Goal: Ask a question

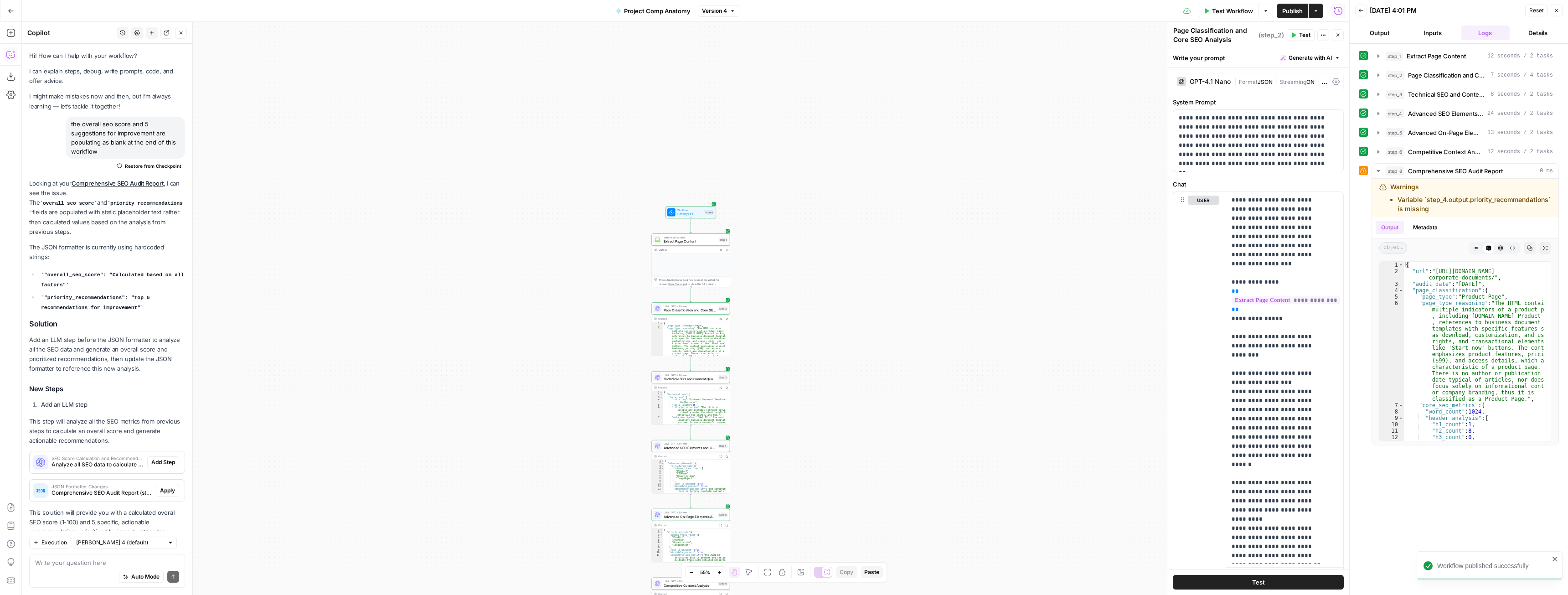
scroll to position [2462, 0]
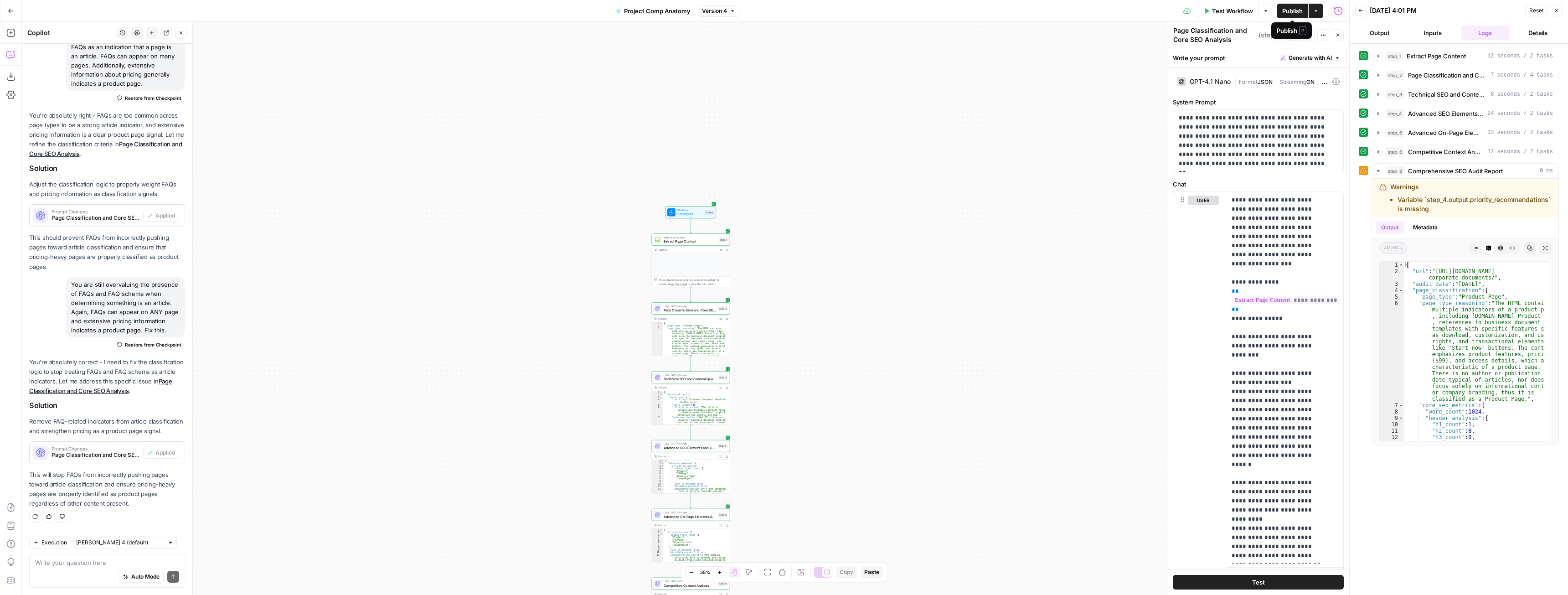
click at [1296, 8] on span "Publish" at bounding box center [1292, 11] width 21 height 9
click at [10, 14] on icon "button" at bounding box center [11, 11] width 6 height 6
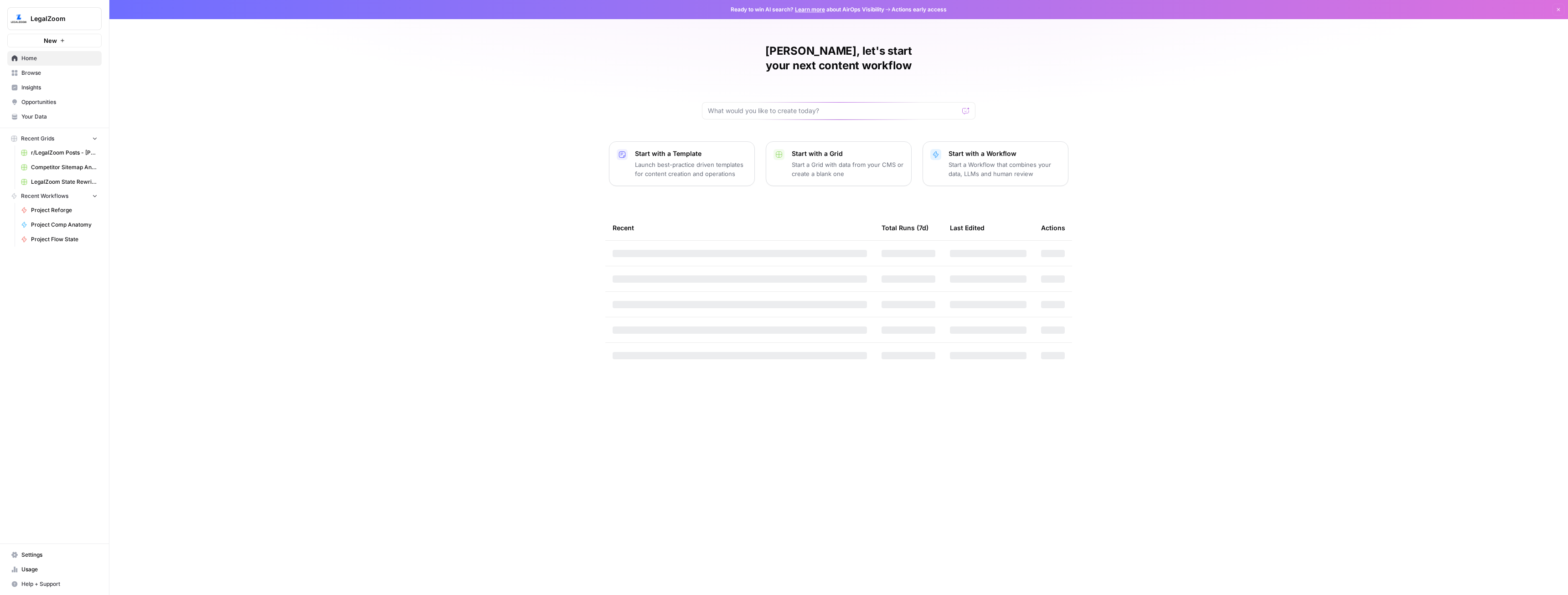
click at [43, 38] on button "New" at bounding box center [54, 41] width 94 height 14
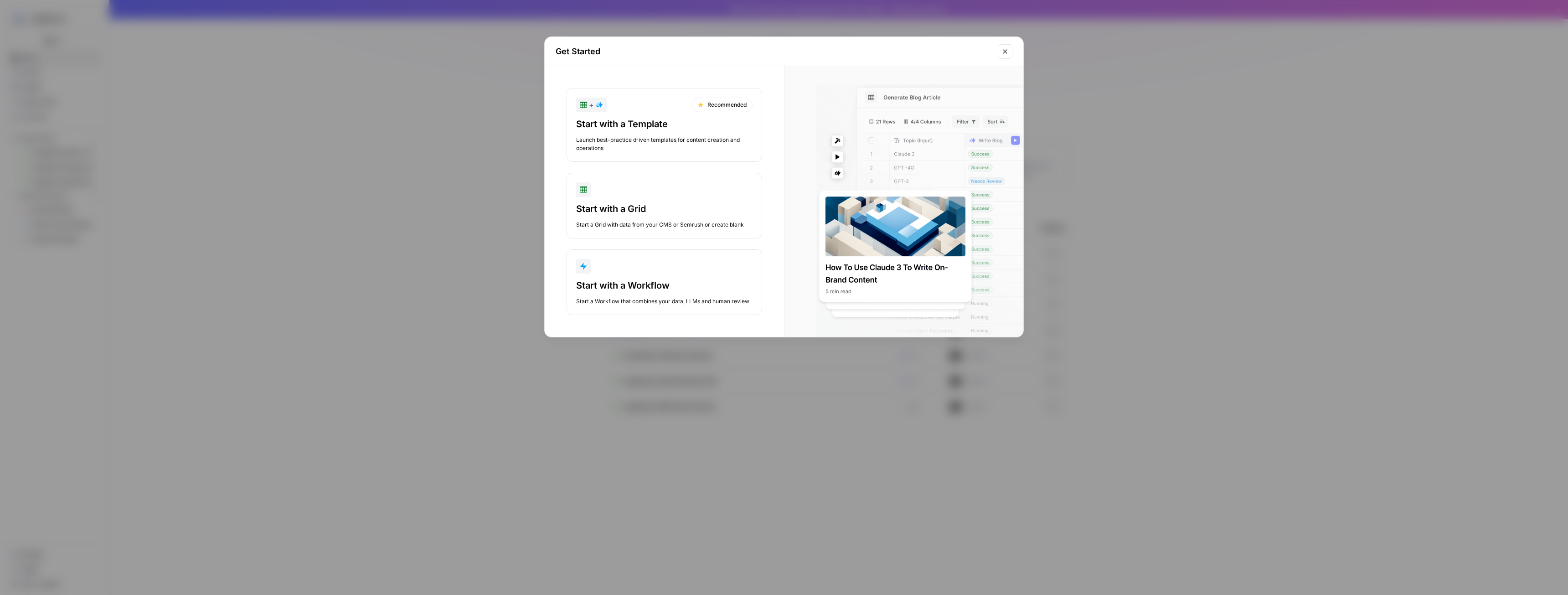
drag, startPoint x: 437, startPoint y: 117, endPoint x: 431, endPoint y: 117, distance: 6.0
click at [428, 117] on div "Get Started + Recommended Start with a Template Launch best-practice driven tem…" at bounding box center [784, 297] width 1568 height 595
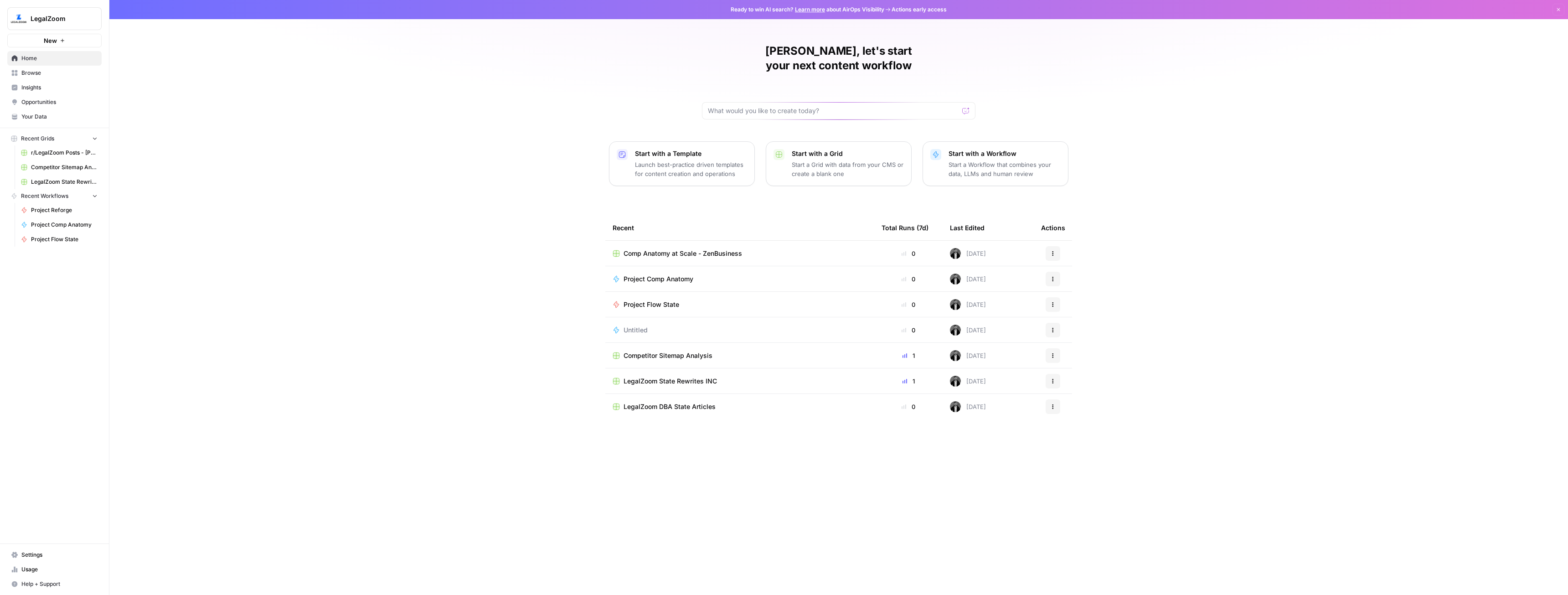
click at [51, 43] on span "New" at bounding box center [50, 41] width 13 height 9
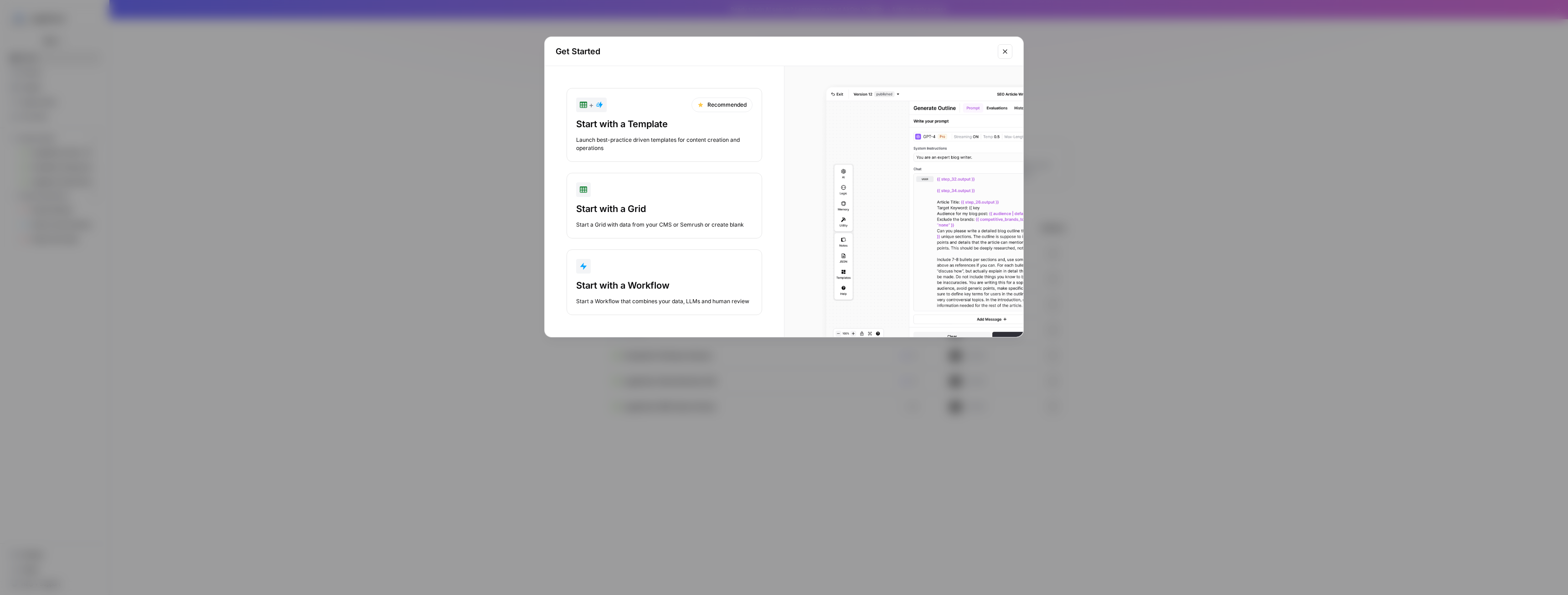
click at [624, 287] on div "Start with a Workflow" at bounding box center [665, 285] width 177 height 13
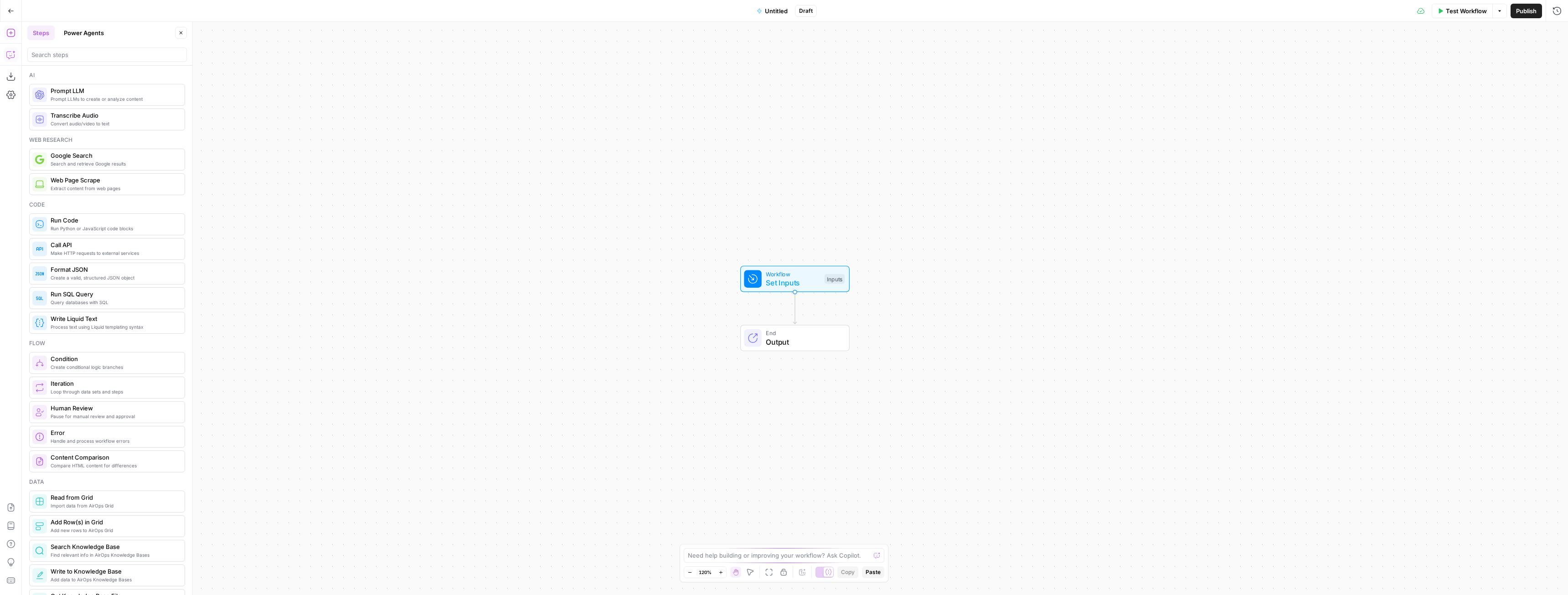
click at [8, 57] on icon "button" at bounding box center [11, 55] width 9 height 9
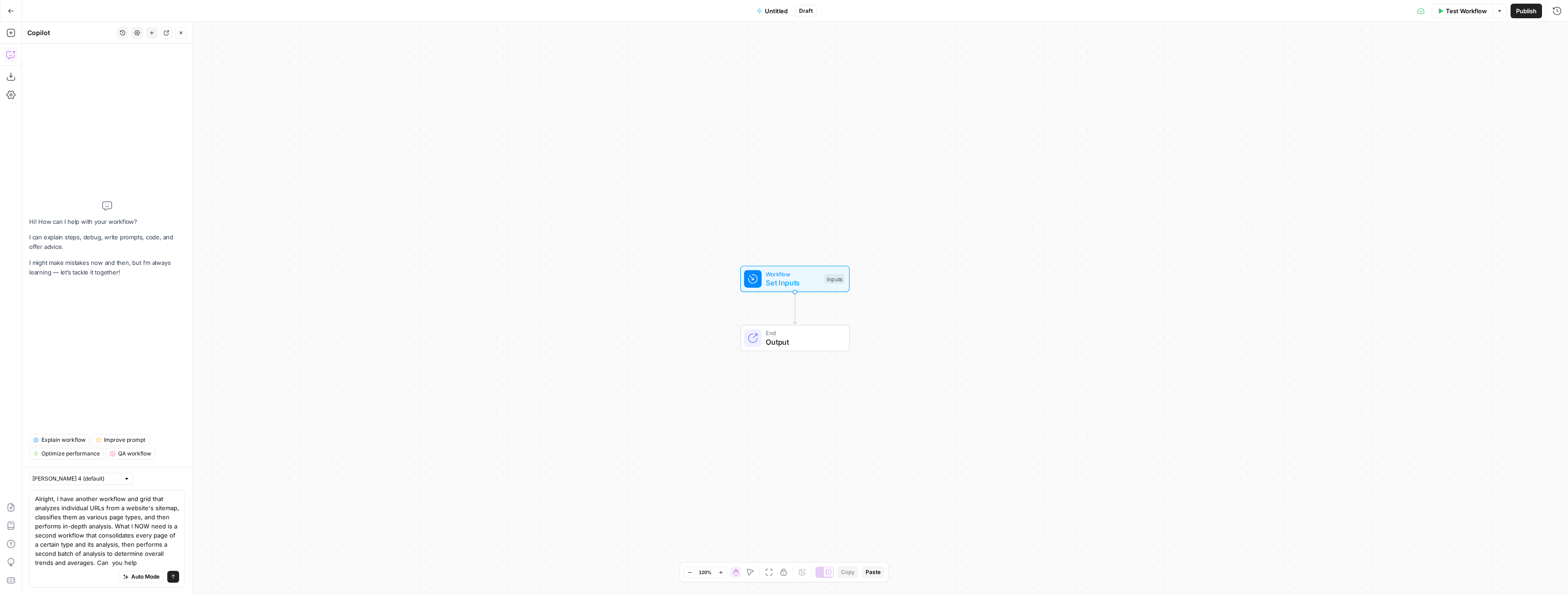
type textarea "Alright, I have another workflow and grid that analyzes individual URLs from a …"
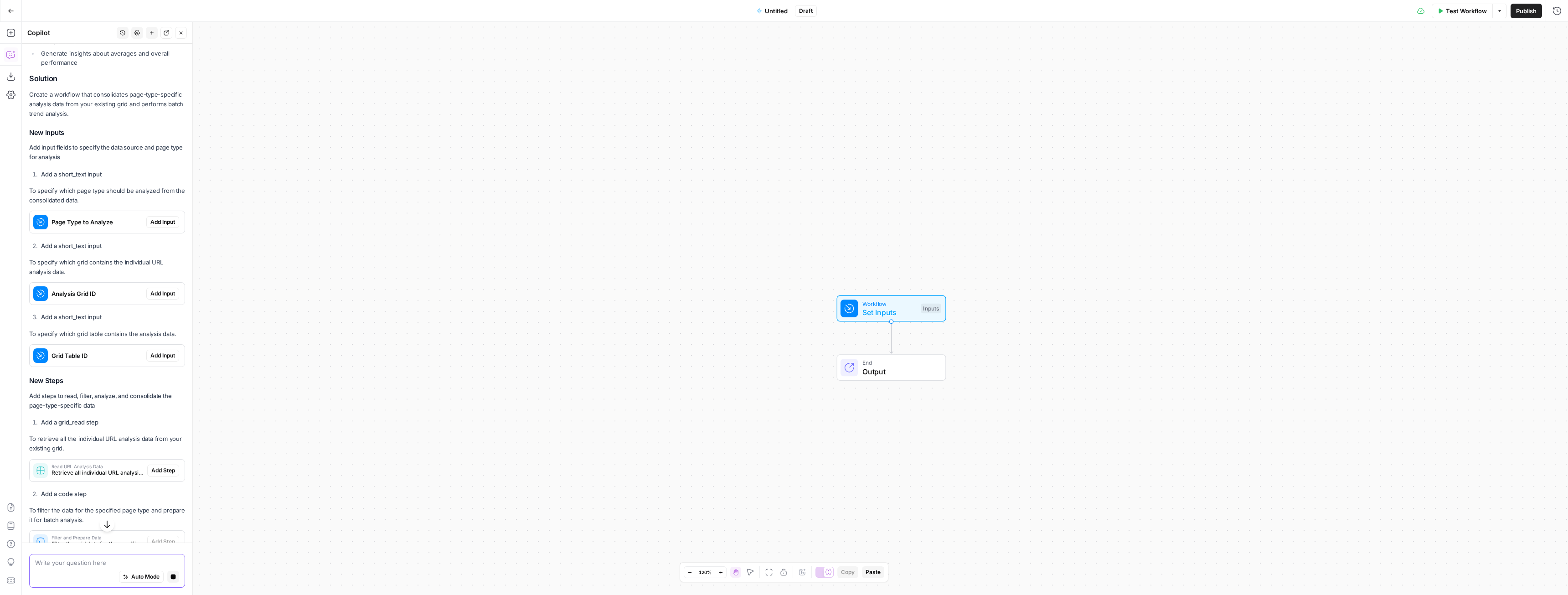
scroll to position [420, 0]
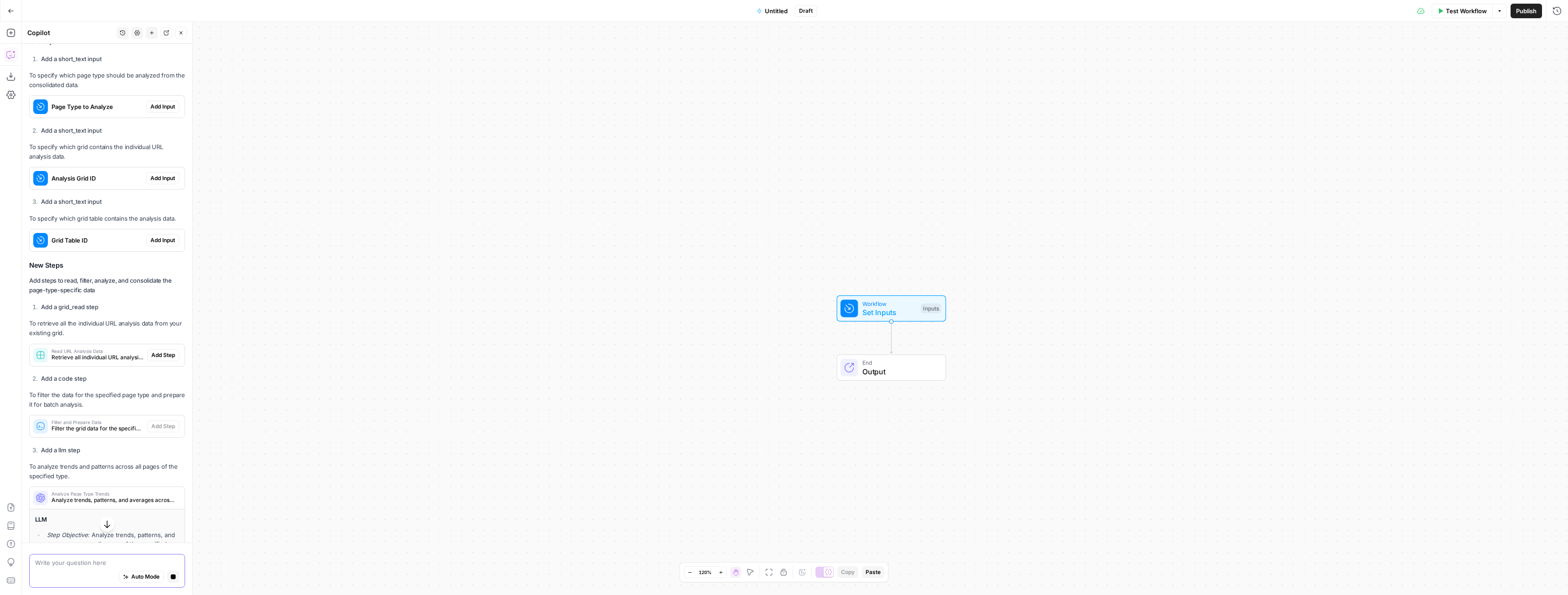
click at [167, 580] on button "Stop generating" at bounding box center [173, 576] width 12 height 12
click at [95, 560] on textarea at bounding box center [107, 563] width 144 height 9
type textarea "Pause. So the existing grid has a column for page type, from which we should dr…"
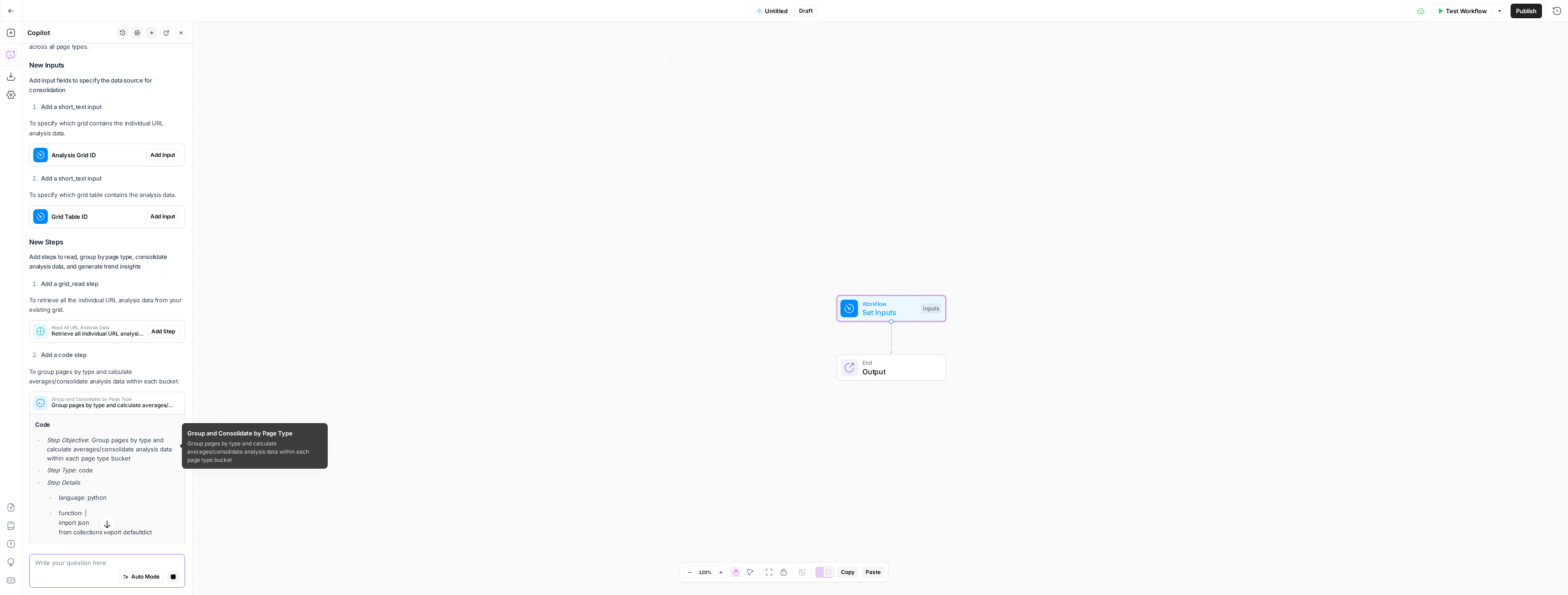
scroll to position [1149, 0]
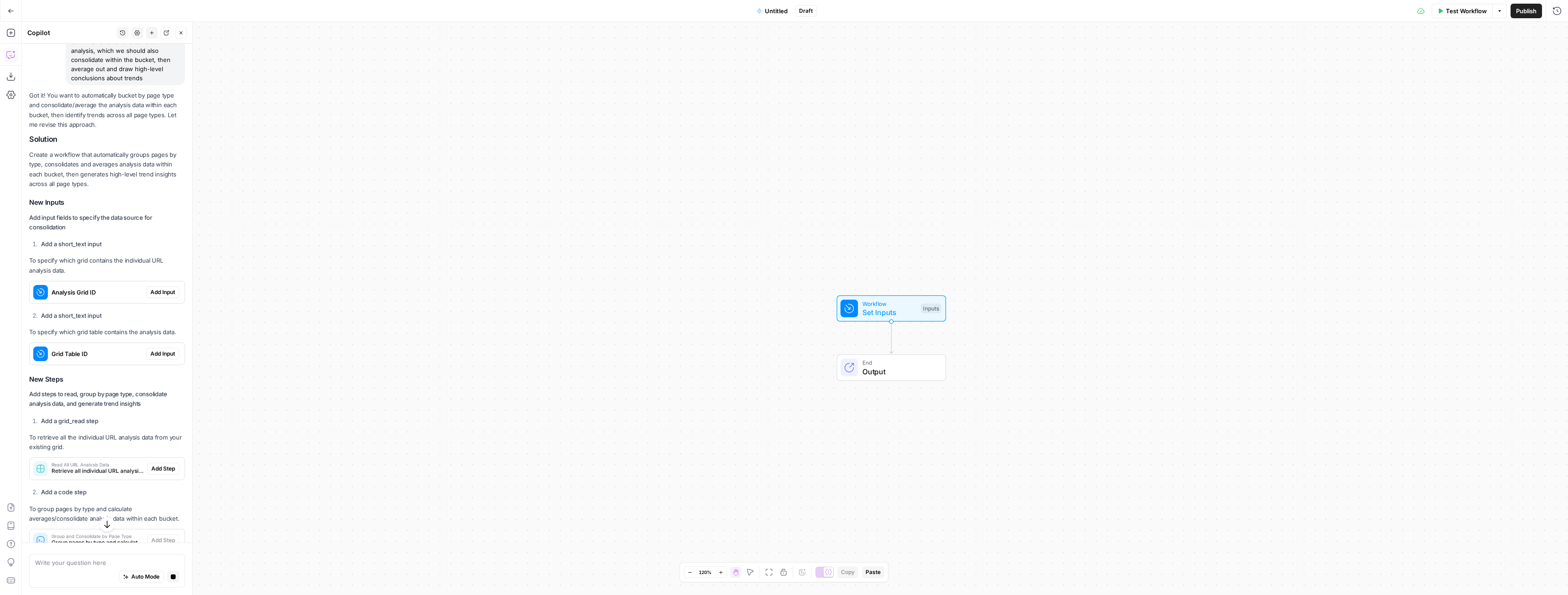
click at [98, 569] on div "Auto Mode Stop generating" at bounding box center [107, 577] width 144 height 20
type textarea "Isn't the grid read limited to 50 pieces?"
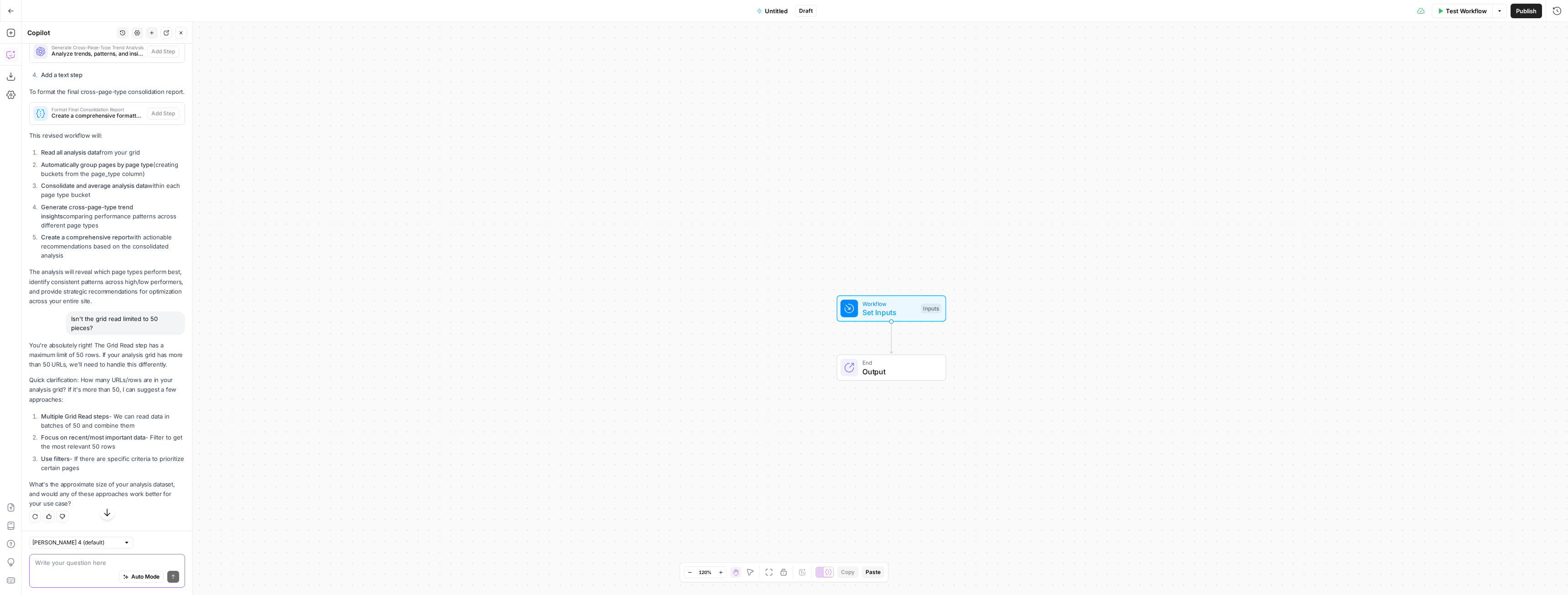
scroll to position [1760, 0]
click at [82, 562] on textarea at bounding box center [107, 563] width 144 height 9
type textarea "We have over 1000 rows"
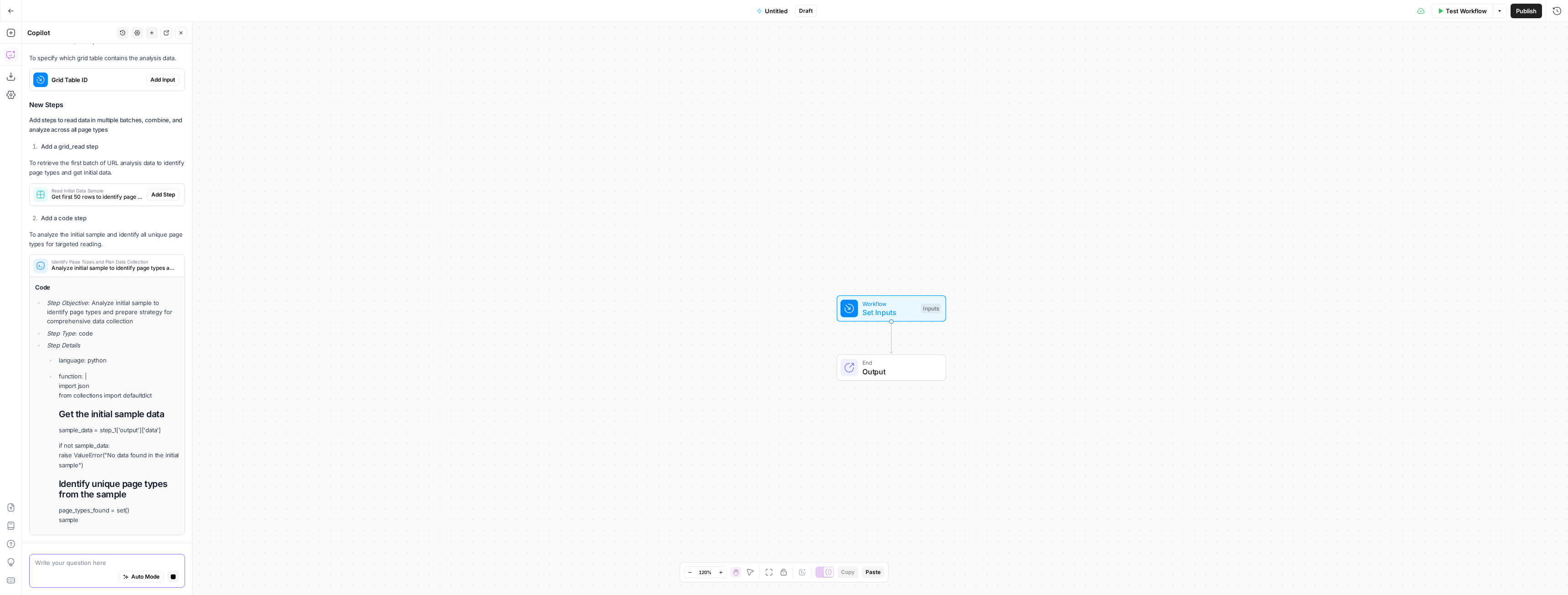
scroll to position [2400, 0]
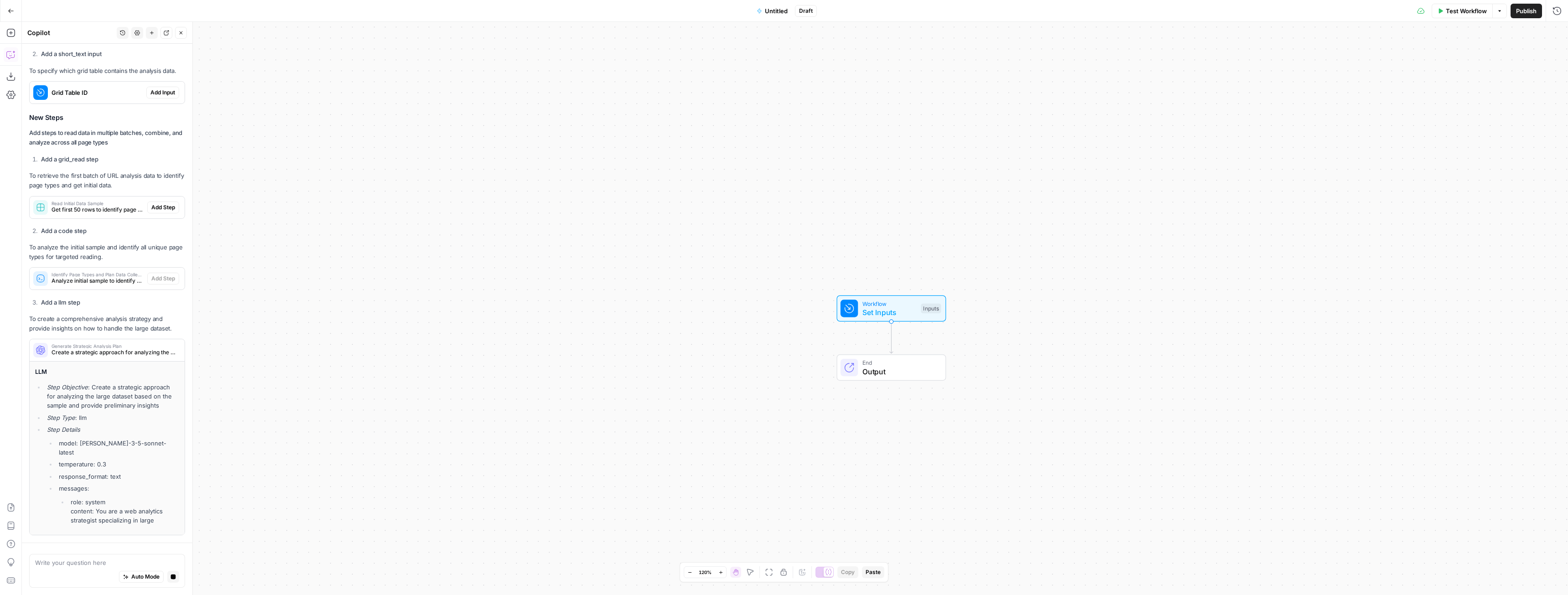
drag, startPoint x: 170, startPoint y: 580, endPoint x: 160, endPoint y: 574, distance: 11.7
click at [169, 580] on button "Stop generating" at bounding box center [173, 576] width 12 height 12
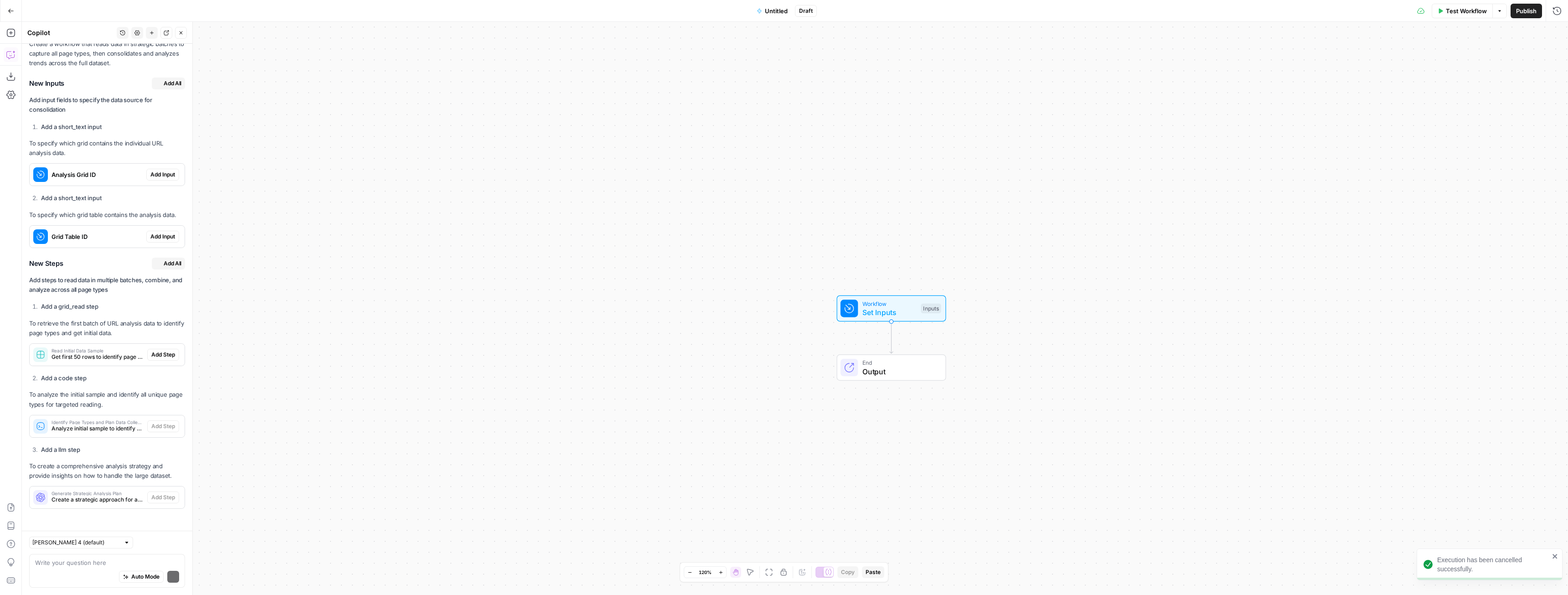
scroll to position [2306, 0]
click at [84, 566] on textarea at bounding box center [107, 563] width 144 height 9
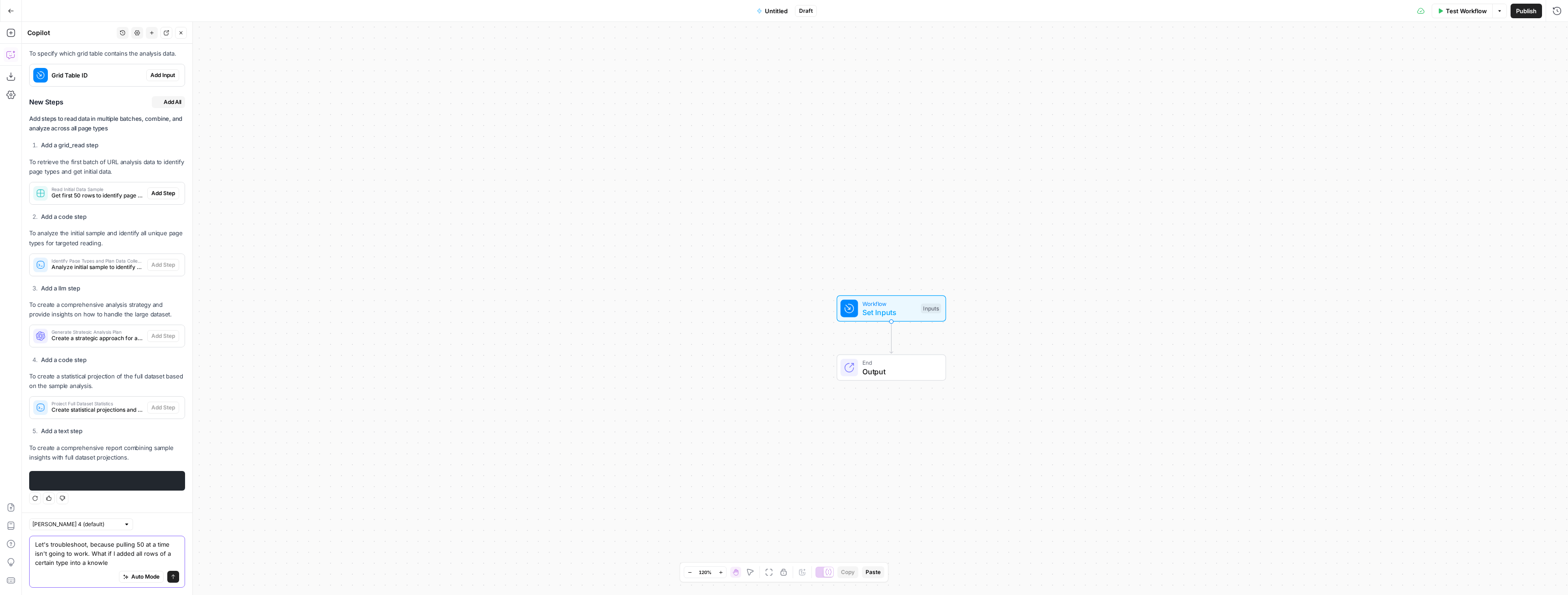
scroll to position [2461, 0]
type textarea "Let's troubleshoot, because pulling 50 at a time isn't going to work. What if I…"
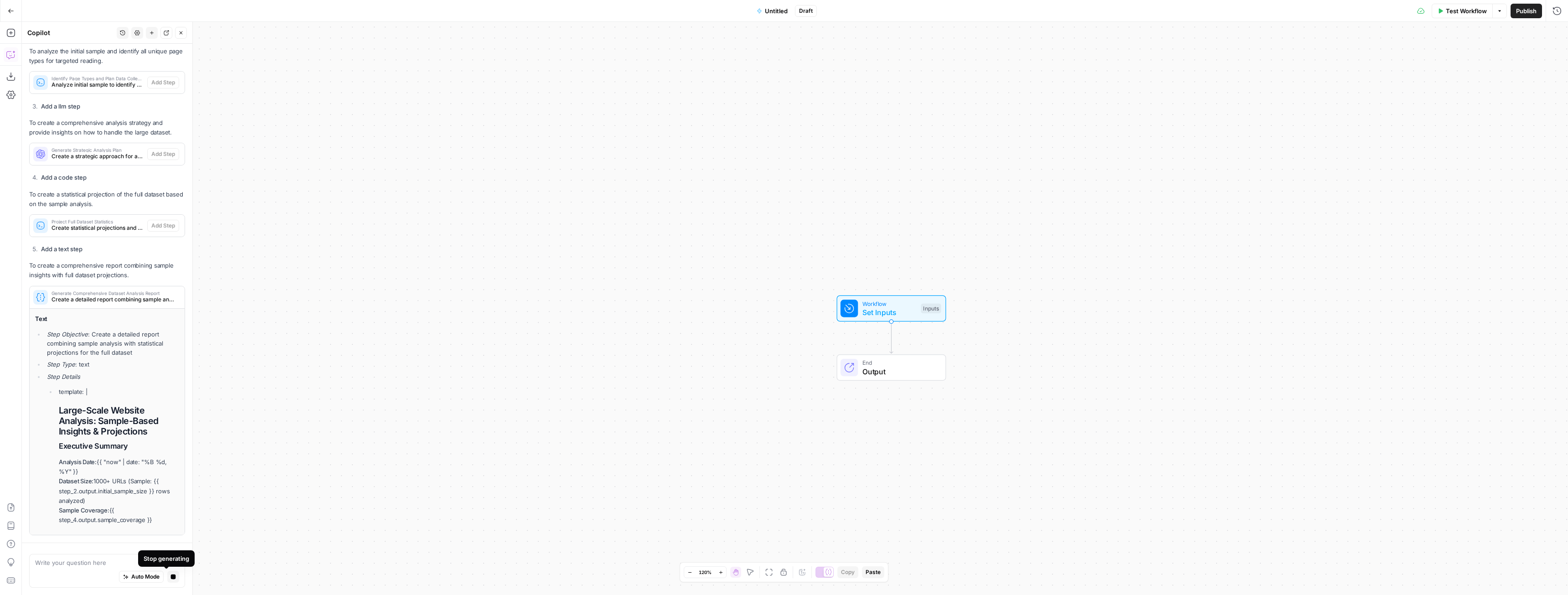
click at [170, 574] on button "Stop generating" at bounding box center [173, 576] width 12 height 12
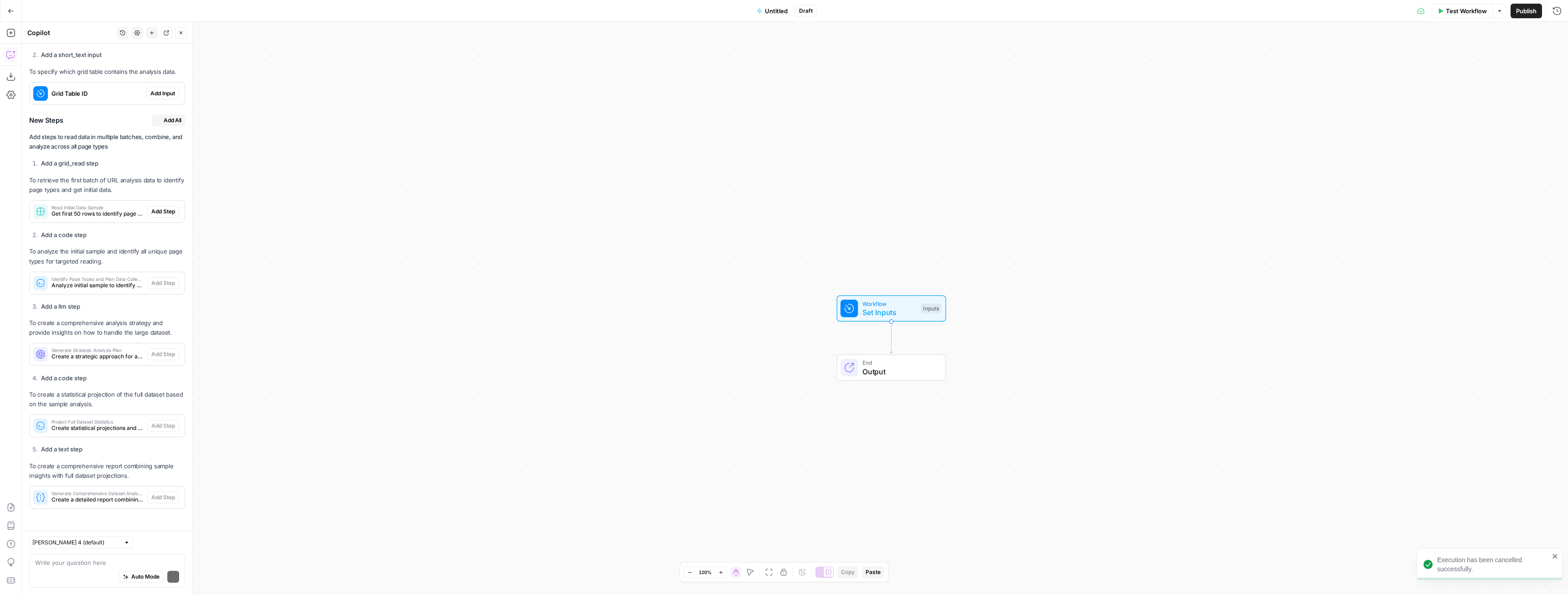
scroll to position [2496, 0]
click at [94, 557] on div "Write your question here Auto Mode Send" at bounding box center [107, 571] width 156 height 34
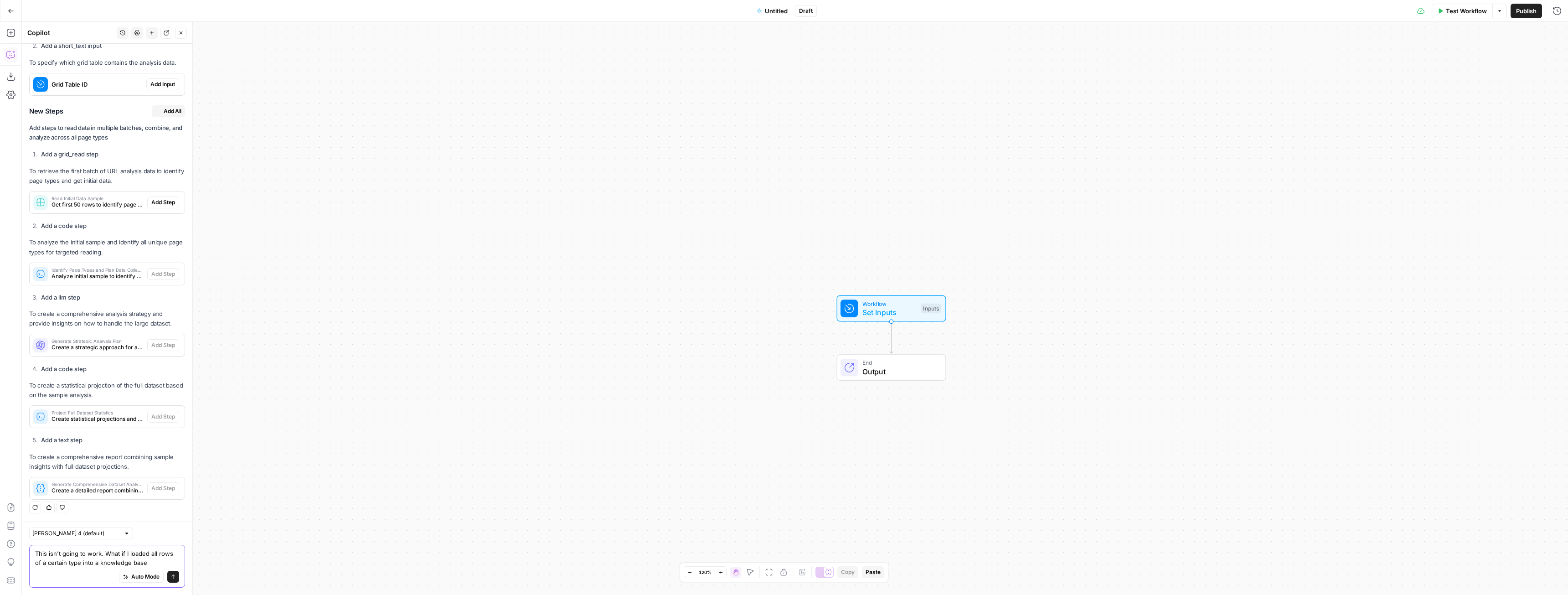
type textarea "This isn't going to work. What if I loaded all rows of a certain type into a kn…"
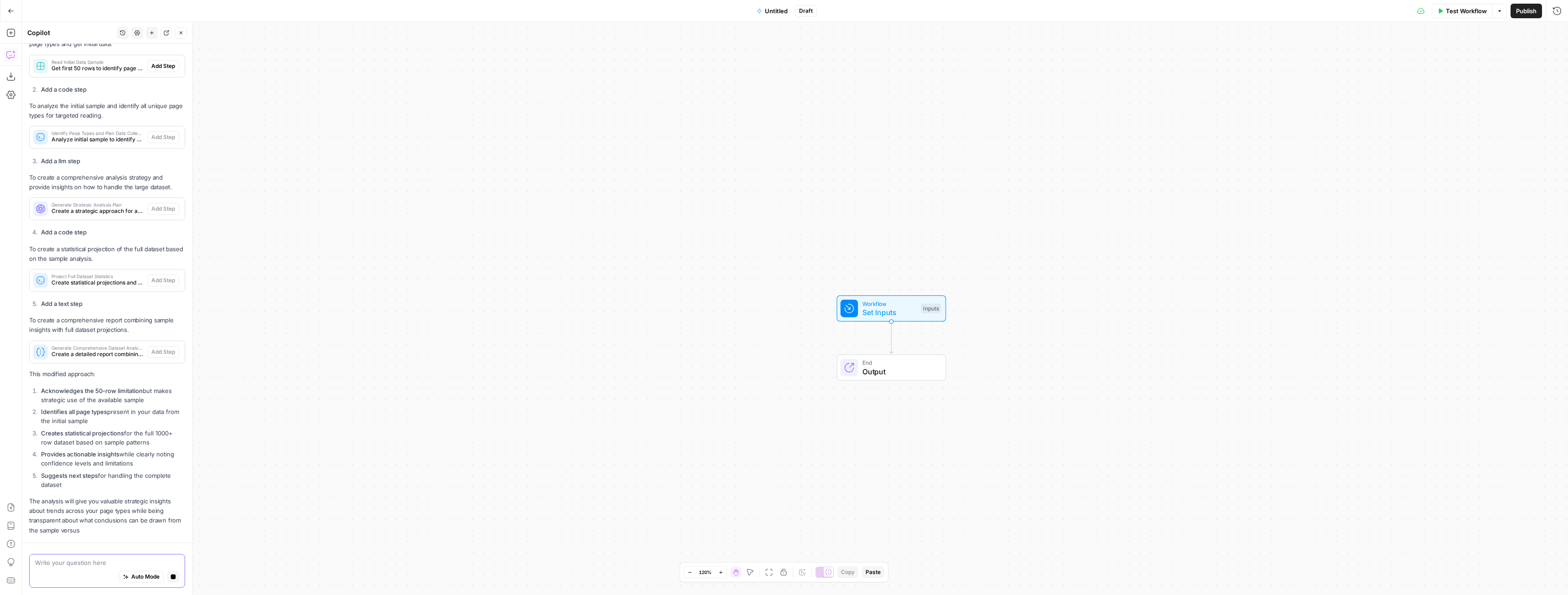
scroll to position [2669, 0]
click at [170, 575] on button "Stop generating" at bounding box center [173, 576] width 12 height 12
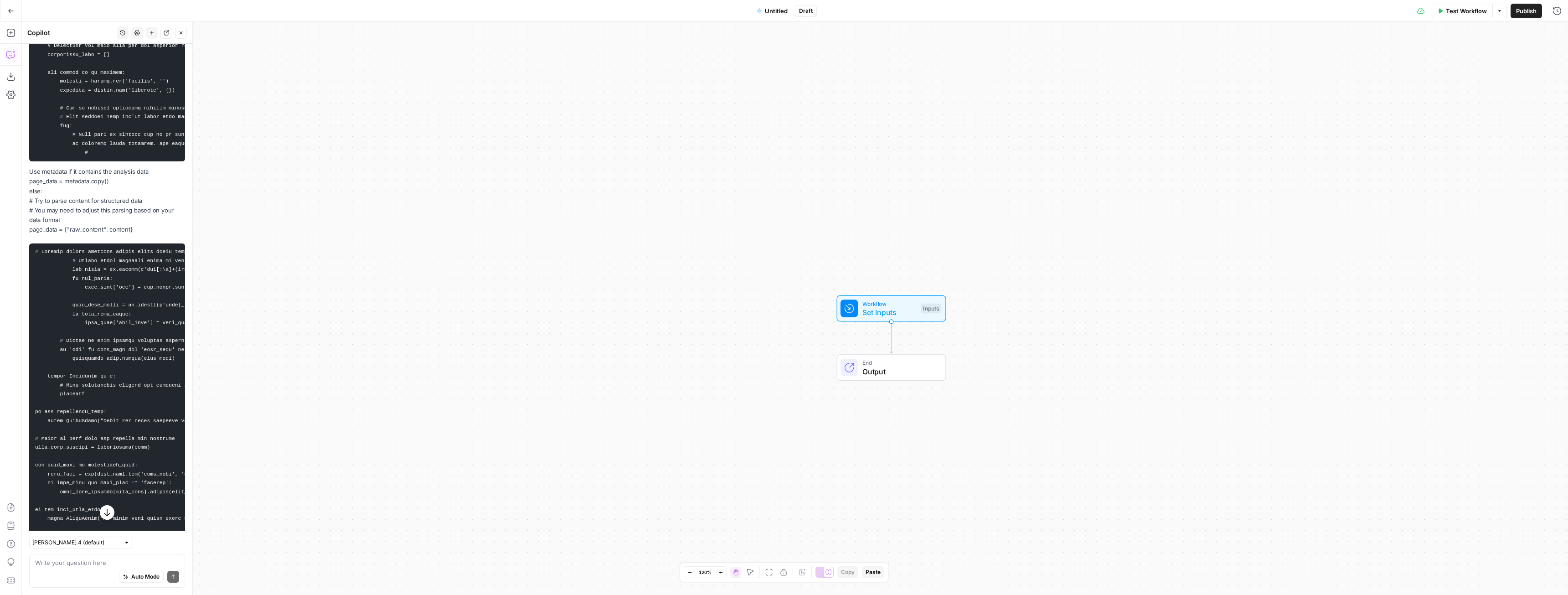
scroll to position [4755, 0]
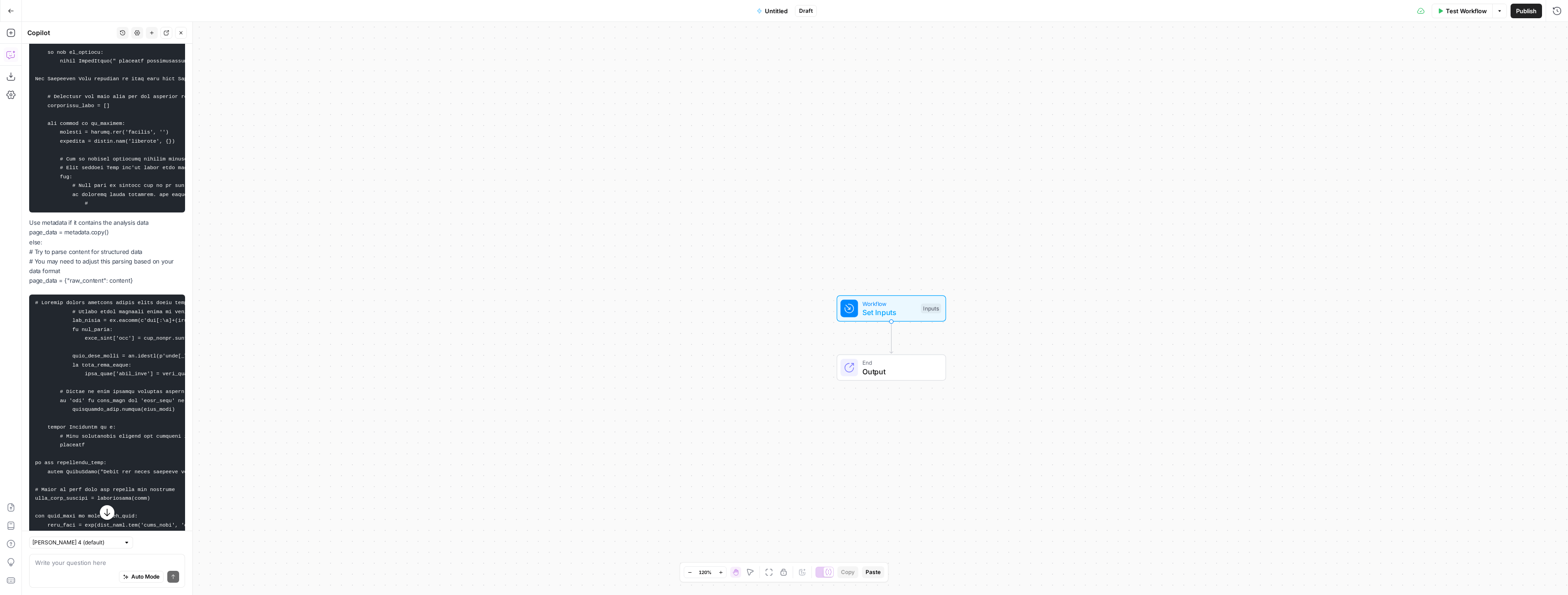
drag, startPoint x: 94, startPoint y: 241, endPoint x: 61, endPoint y: 364, distance: 127.3
click at [61, 286] on p "Use metadata if it contains the analysis data page_data = metadata.copy() else:…" at bounding box center [107, 252] width 156 height 68
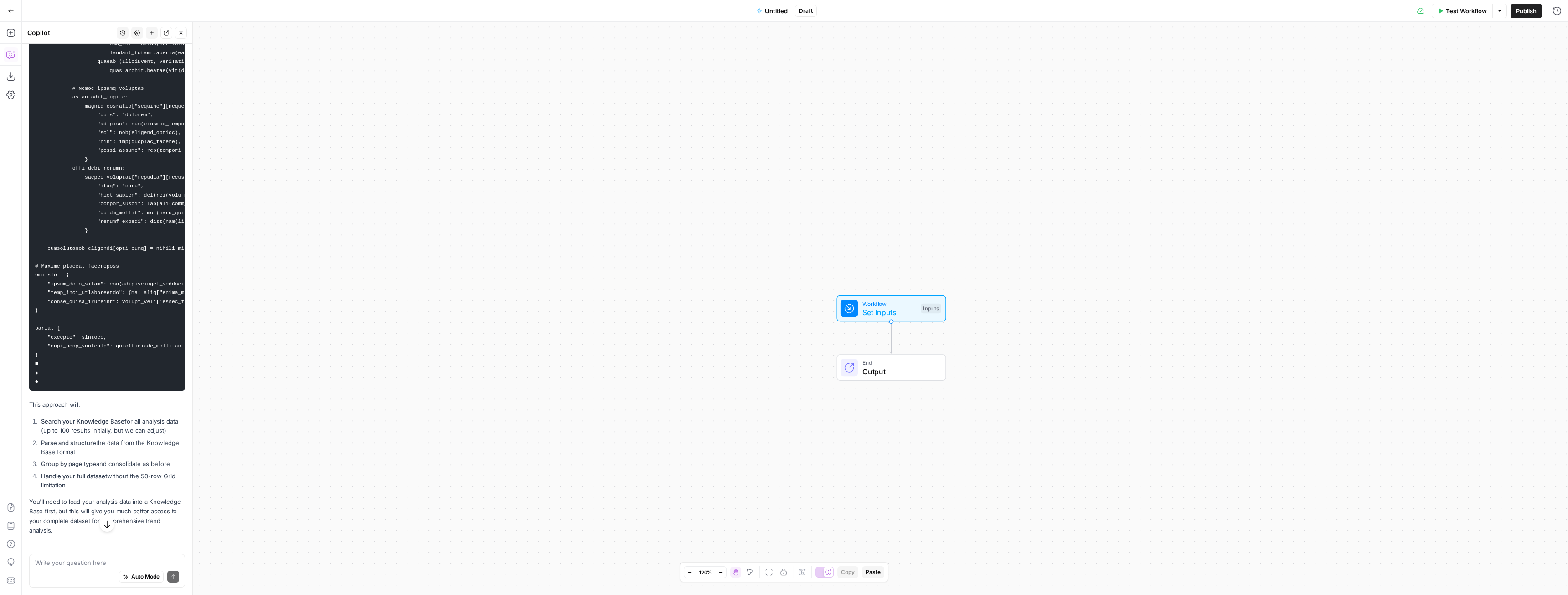
scroll to position [5953, 0]
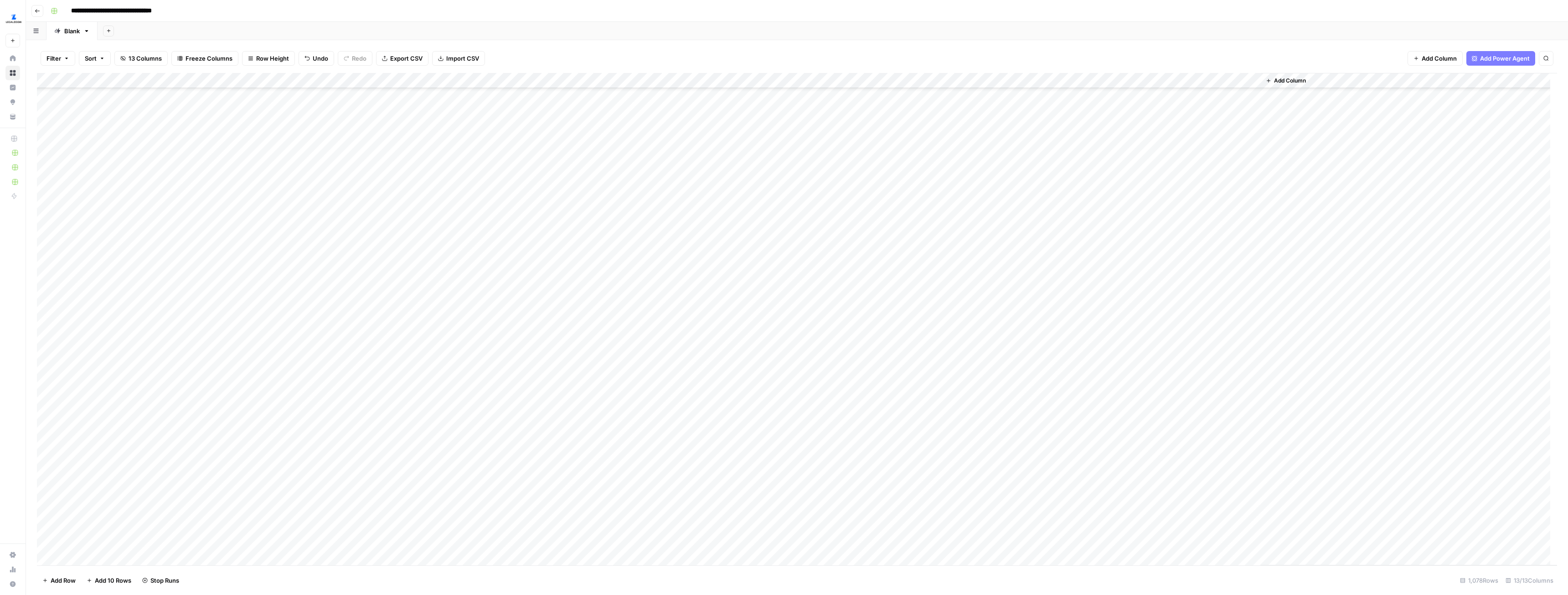
scroll to position [11917, 0]
click at [167, 366] on div "Add Column" at bounding box center [797, 319] width 1520 height 492
click at [181, 441] on div "Add Column" at bounding box center [797, 319] width 1520 height 492
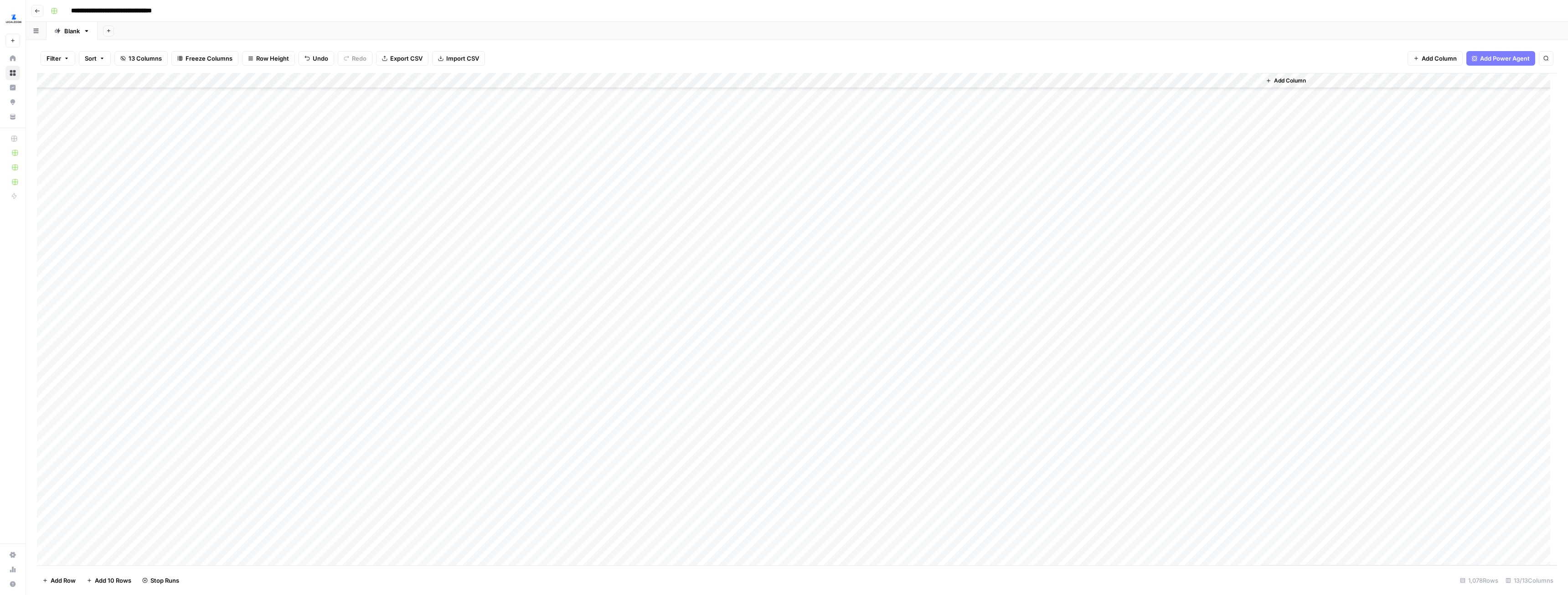
scroll to position [13056, 0]
click at [170, 276] on div "Add Column" at bounding box center [797, 319] width 1520 height 492
click at [168, 288] on div "Add Column" at bounding box center [797, 319] width 1520 height 492
click at [299, 82] on div "Add Column" at bounding box center [797, 319] width 1520 height 492
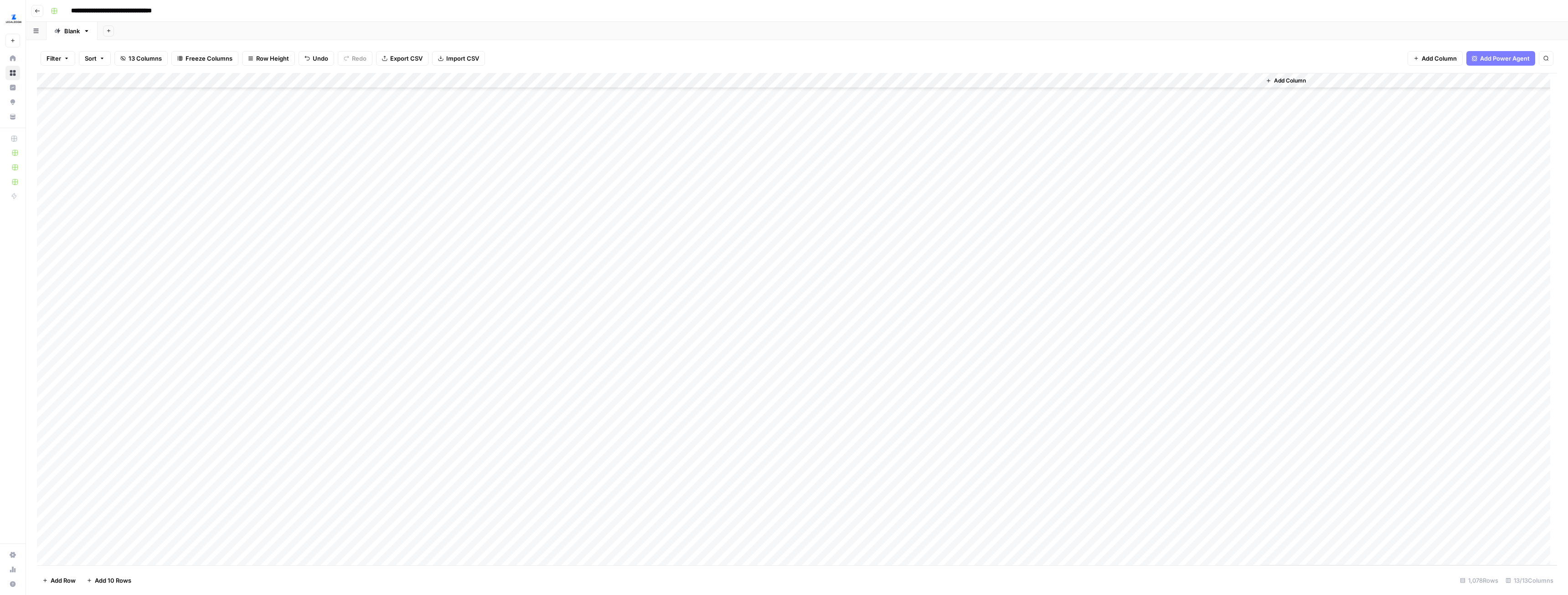
click at [299, 78] on div "Add Column" at bounding box center [797, 319] width 1520 height 492
click at [316, 101] on span "All Rows" at bounding box center [333, 101] width 58 height 9
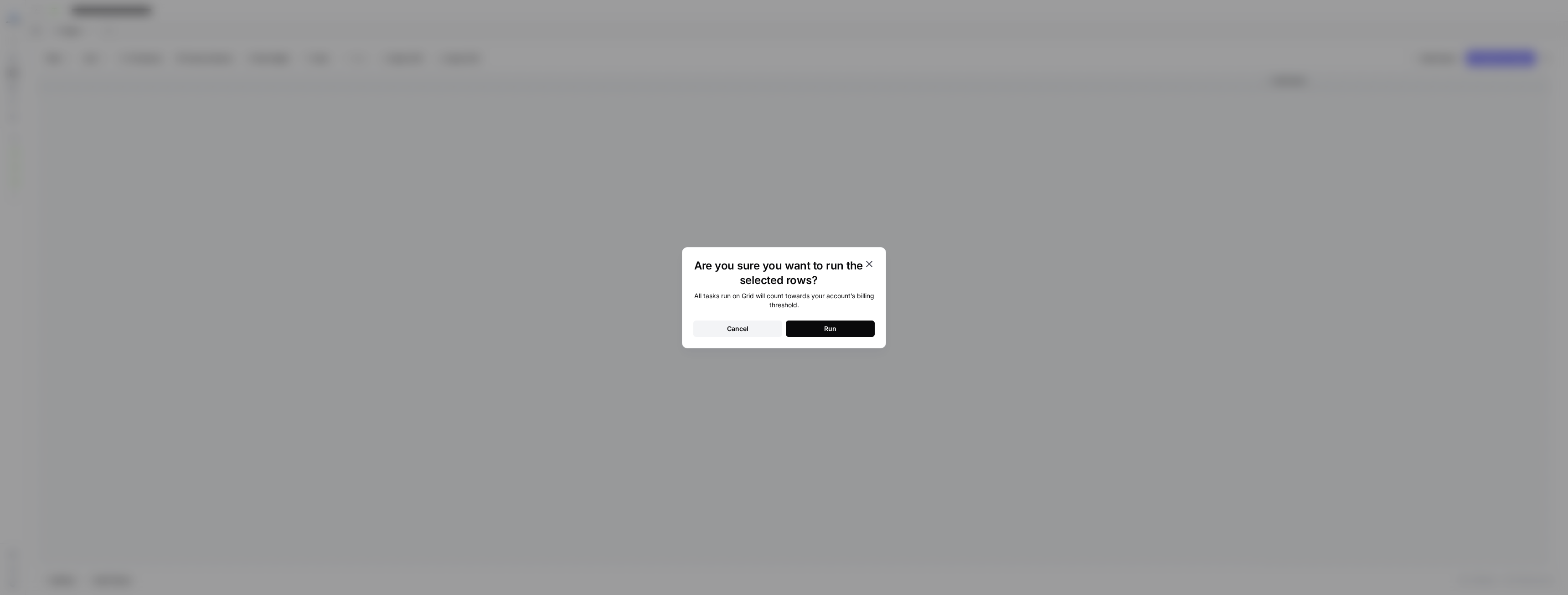
drag, startPoint x: 847, startPoint y: 335, endPoint x: 772, endPoint y: 352, distance: 76.9
click at [784, 382] on div "Are you sure you want to run the selected rows? All tasks run on Grid will coun…" at bounding box center [784, 297] width 1568 height 595
click at [749, 333] on button "Cancel" at bounding box center [738, 328] width 89 height 16
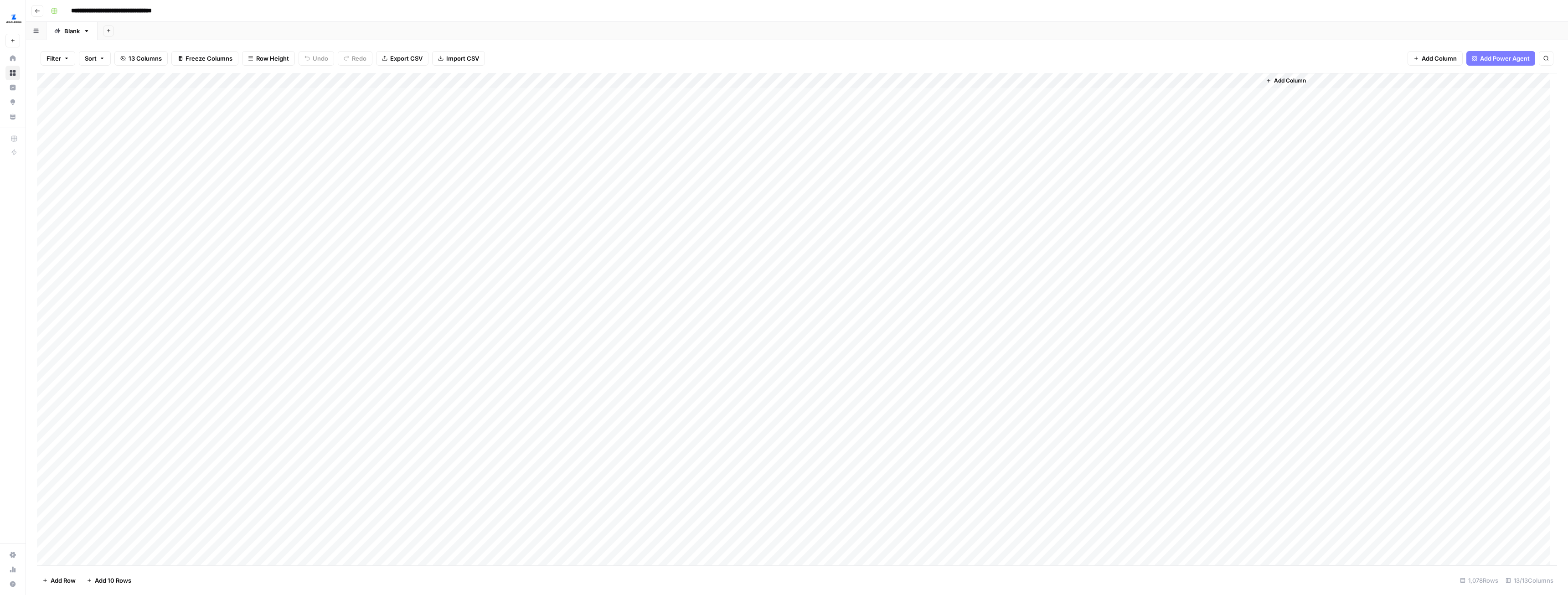
click at [302, 82] on div "Add Column" at bounding box center [797, 319] width 1520 height 492
click at [320, 101] on span "All Rows" at bounding box center [333, 101] width 58 height 9
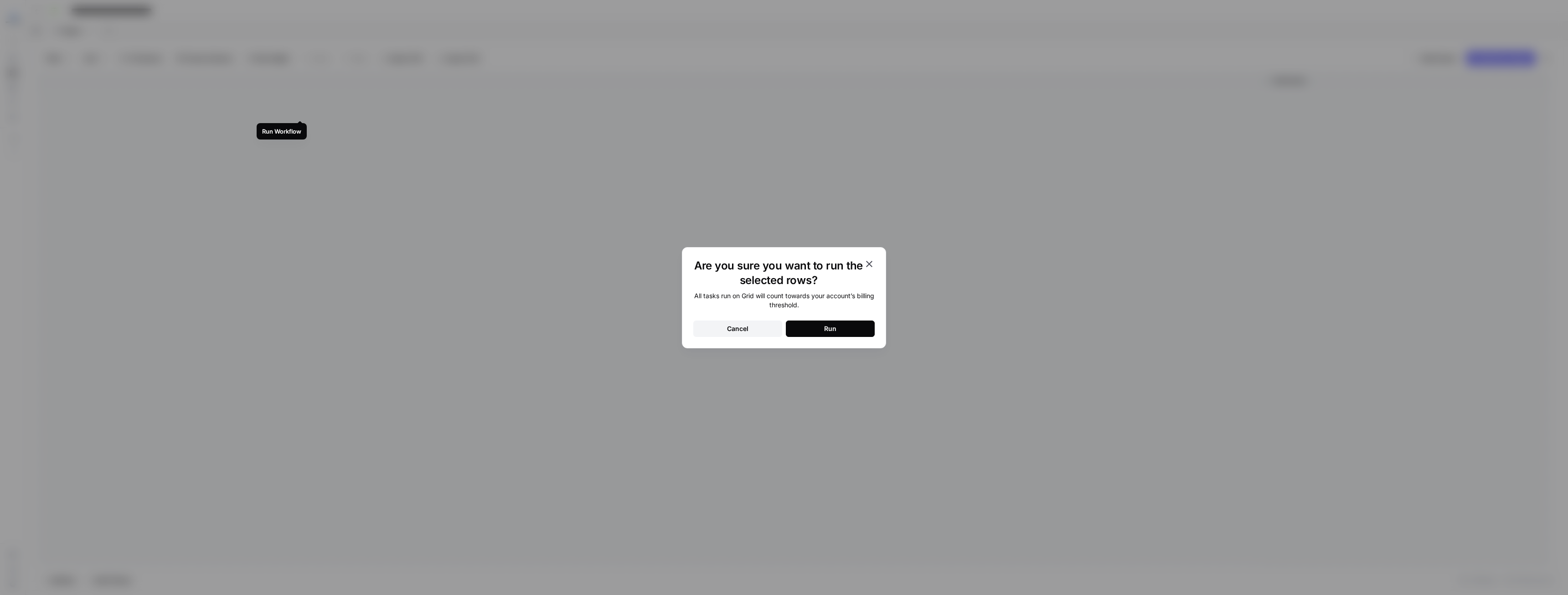
click at [839, 327] on button "Run" at bounding box center [830, 328] width 89 height 16
